Goal: Entertainment & Leisure: Consume media (video, audio)

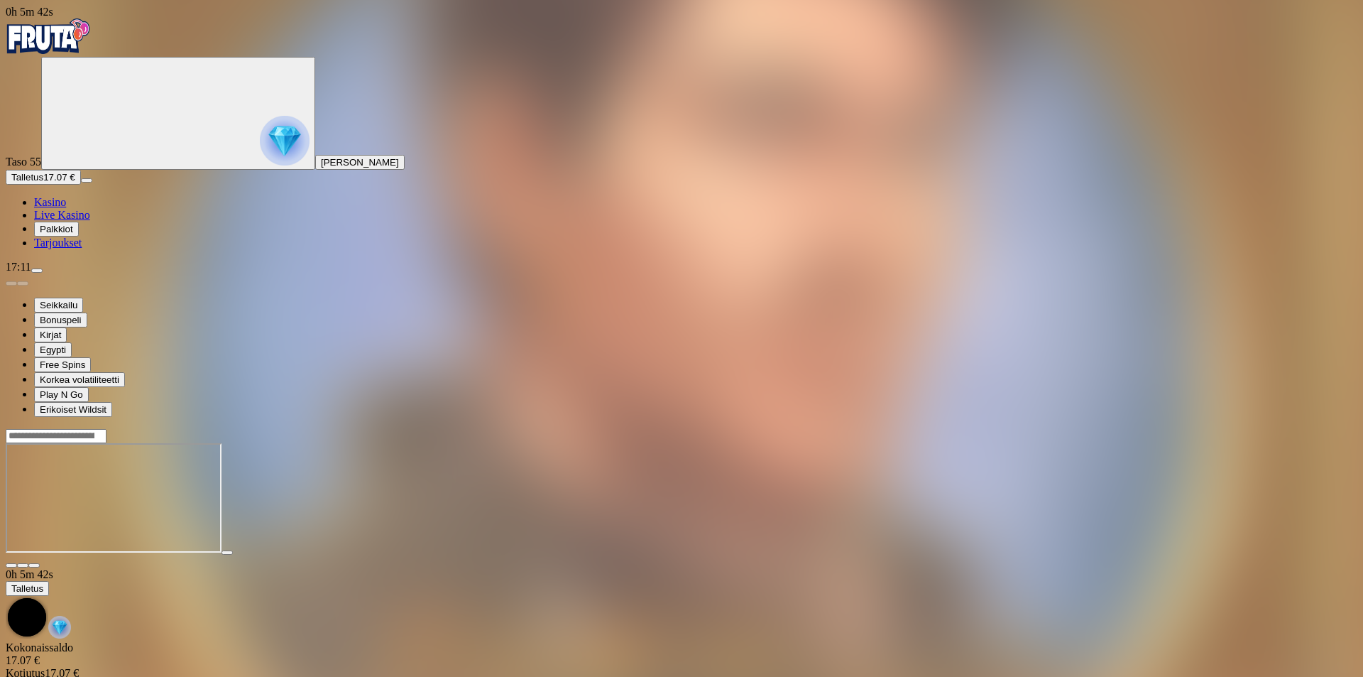
click at [11, 565] on span "close icon" at bounding box center [11, 565] width 0 height 0
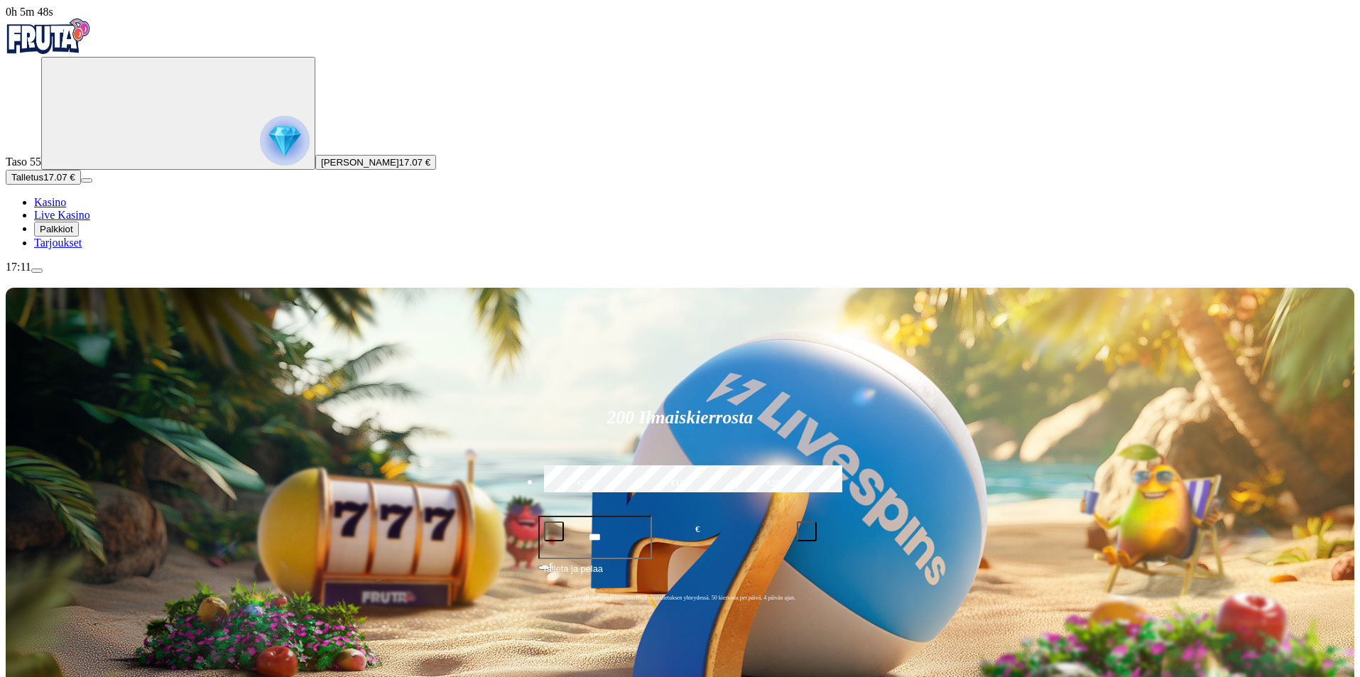
click at [37, 270] on span "menu icon" at bounding box center [37, 270] width 0 height 0
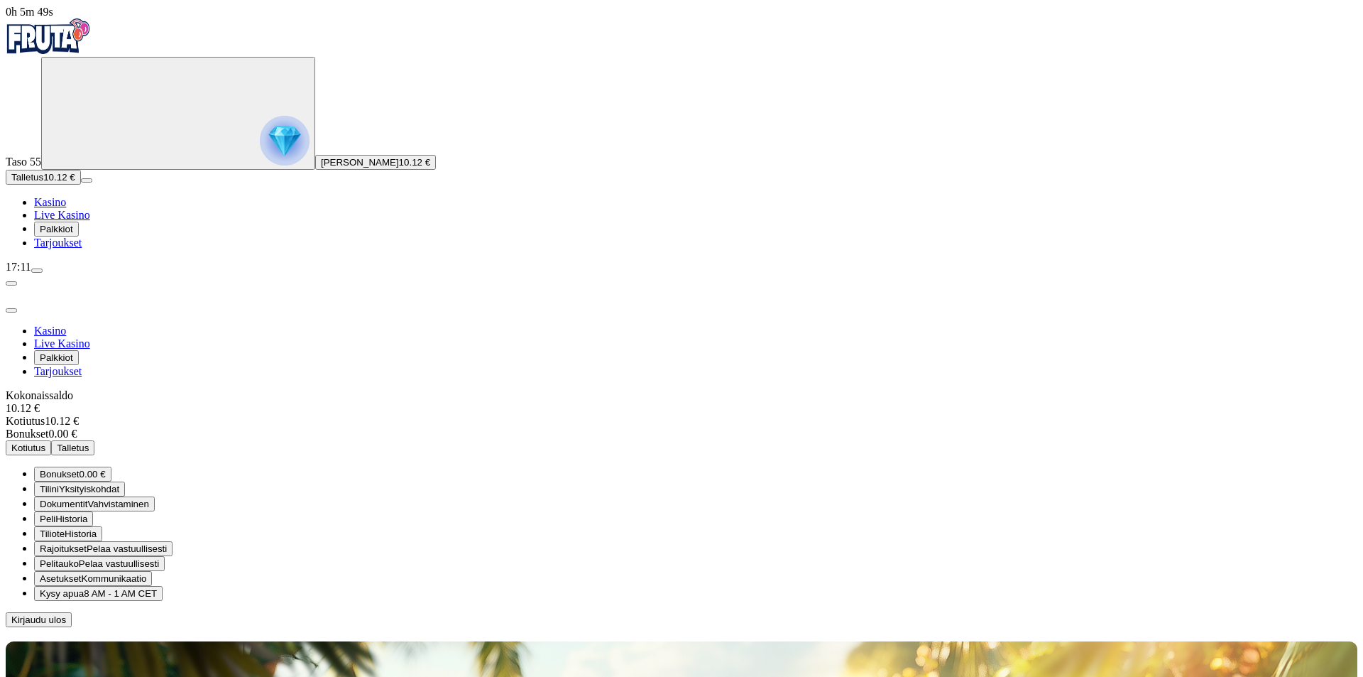
click at [66, 614] on span "Kirjaudu ulos" at bounding box center [38, 619] width 55 height 11
